Goal: Find specific page/section: Find specific page/section

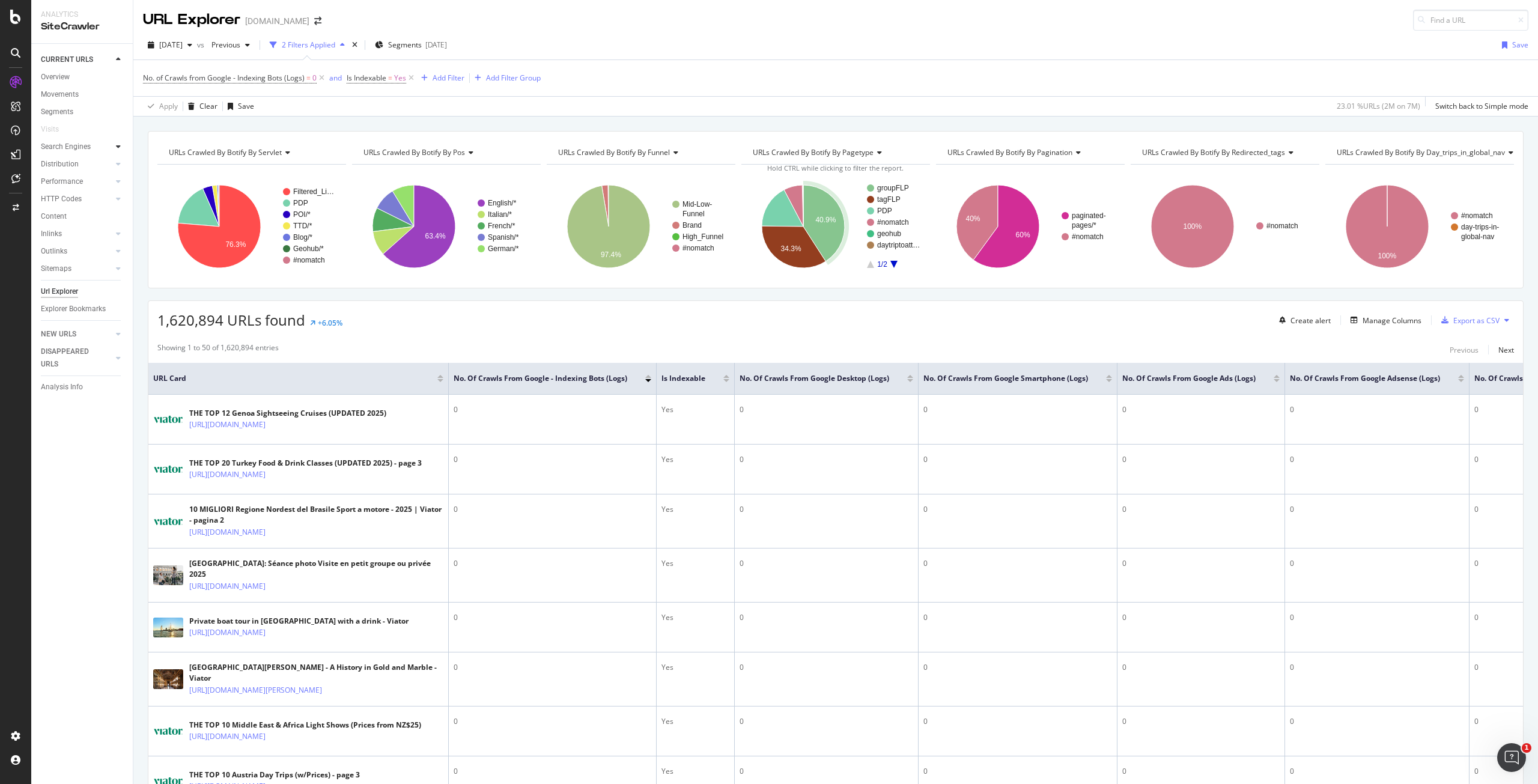
click at [118, 148] on icon at bounding box center [118, 146] width 5 height 7
click at [115, 246] on div at bounding box center [118, 251] width 12 height 12
click at [120, 248] on icon at bounding box center [118, 251] width 5 height 7
click at [118, 253] on icon at bounding box center [118, 251] width 5 height 7
click at [119, 271] on div at bounding box center [118, 268] width 12 height 12
